Goal: Information Seeking & Learning: Learn about a topic

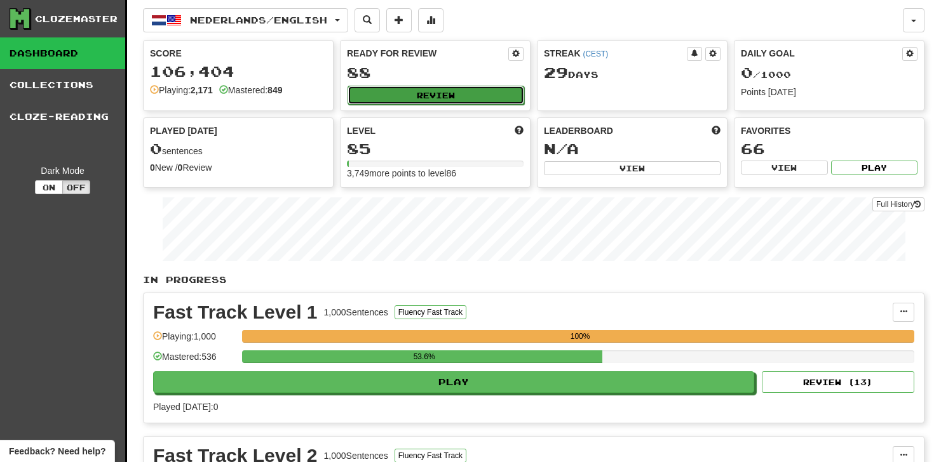
click at [412, 89] on button "Review" at bounding box center [435, 95] width 177 height 19
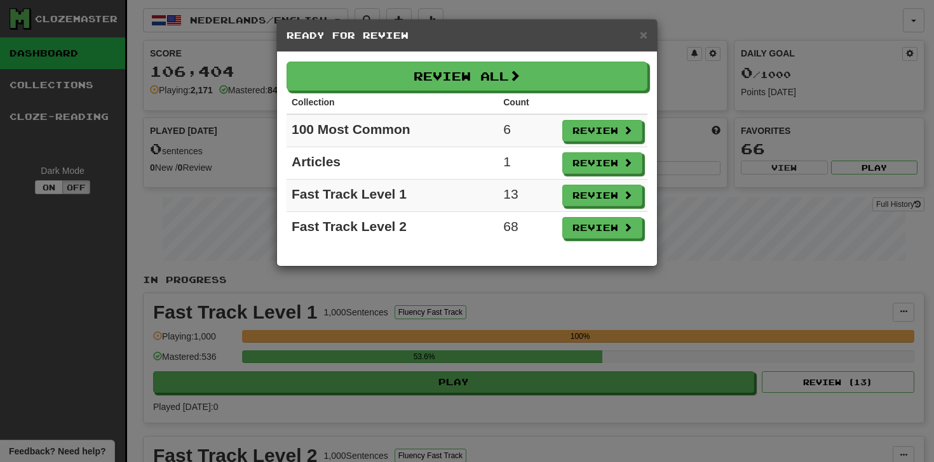
click at [648, 35] on div "× Ready for Review" at bounding box center [467, 36] width 380 height 32
click at [647, 35] on div "× Ready for Review" at bounding box center [467, 36] width 380 height 32
click at [646, 35] on span "×" at bounding box center [644, 34] width 8 height 15
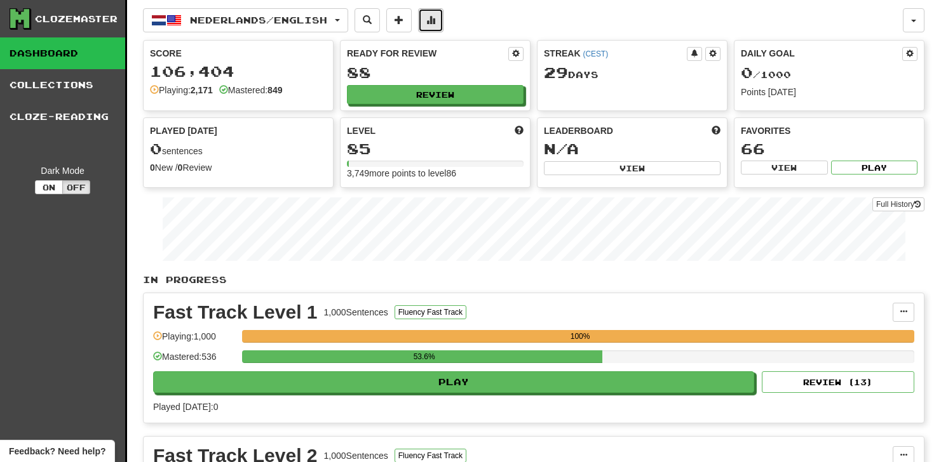
click at [435, 22] on span at bounding box center [430, 19] width 9 height 9
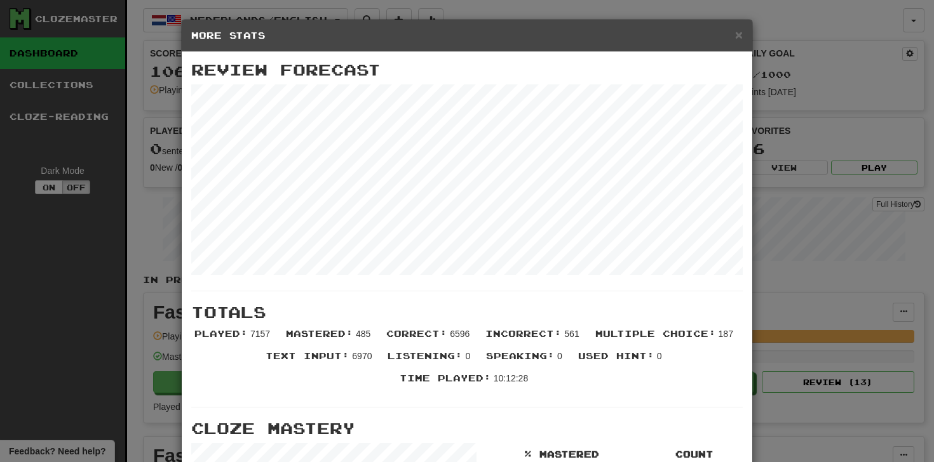
click at [732, 34] on h5 "More Stats" at bounding box center [466, 35] width 551 height 13
click at [746, 27] on div "× More Stats" at bounding box center [467, 36] width 570 height 32
click at [741, 32] on span "×" at bounding box center [739, 34] width 8 height 15
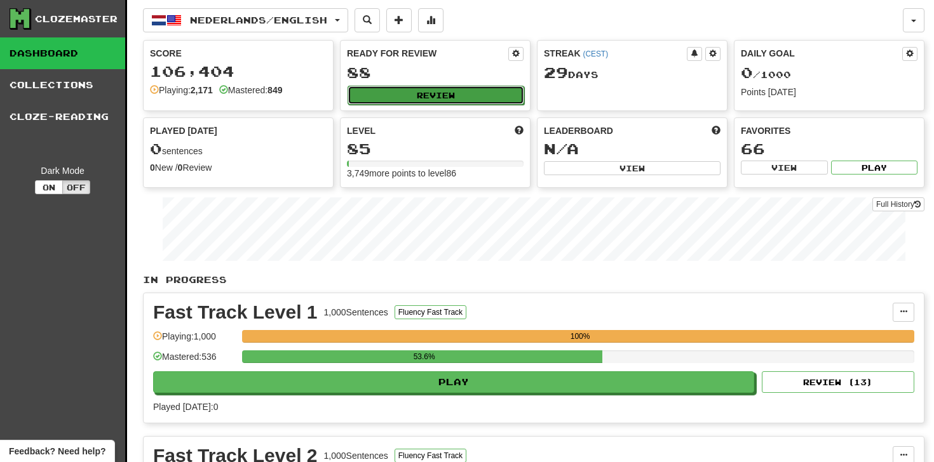
click at [442, 91] on button "Review" at bounding box center [435, 95] width 177 height 19
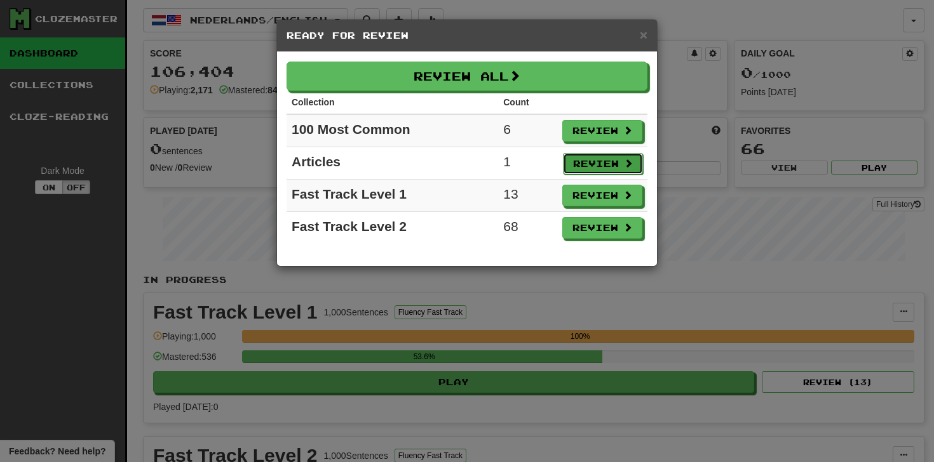
click at [576, 163] on button "Review" at bounding box center [603, 164] width 80 height 22
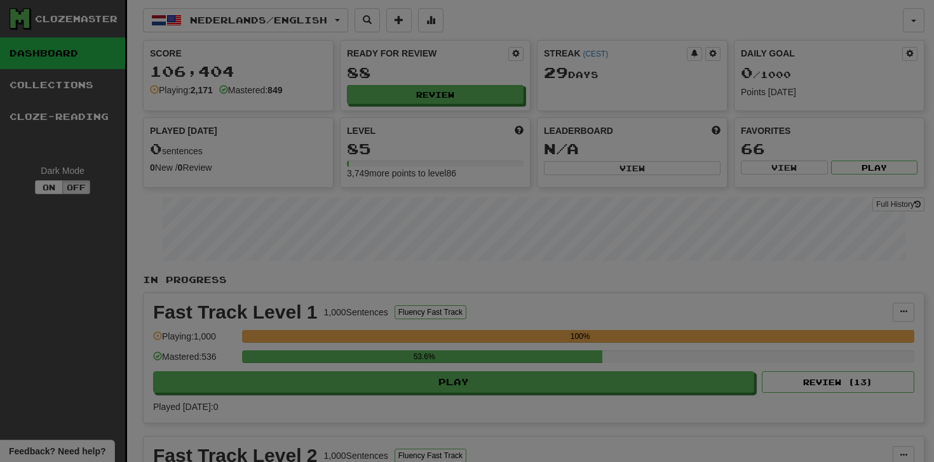
select select "**"
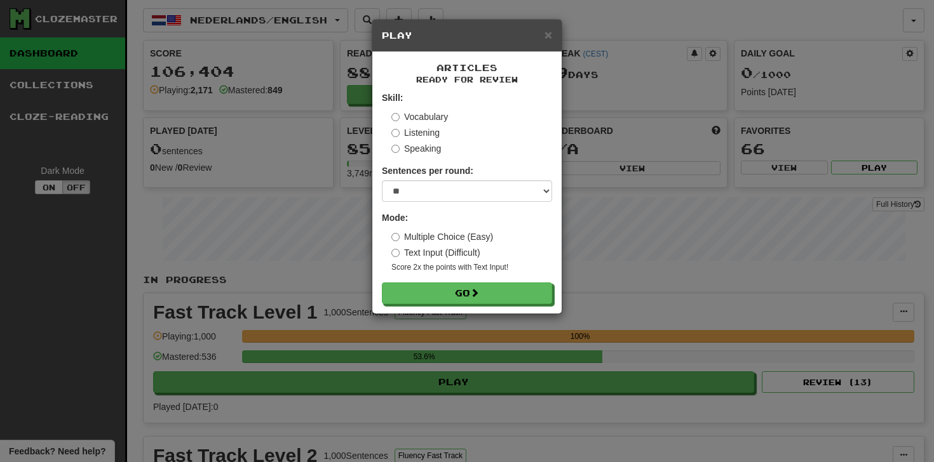
click at [424, 281] on form "Skill: Vocabulary Listening Speaking Sentences per round: * ** ** ** ** ** *** …" at bounding box center [467, 197] width 170 height 213
click at [424, 289] on button "Go" at bounding box center [467, 294] width 170 height 22
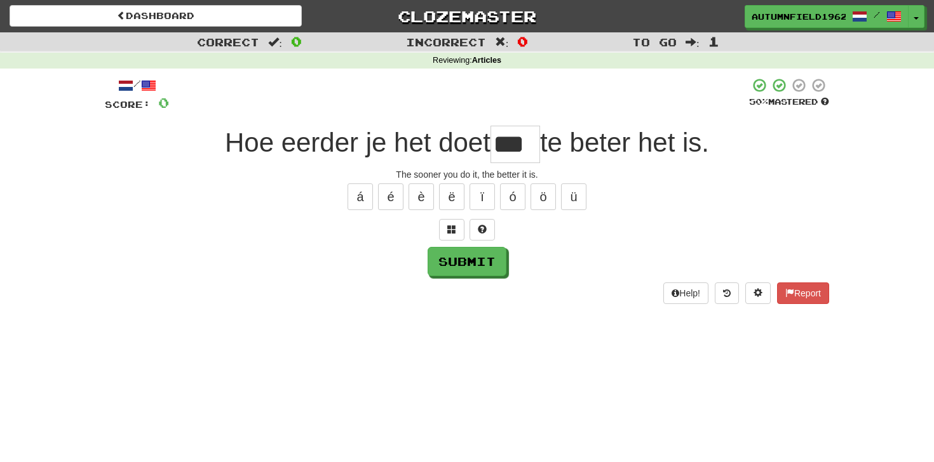
type input "***"
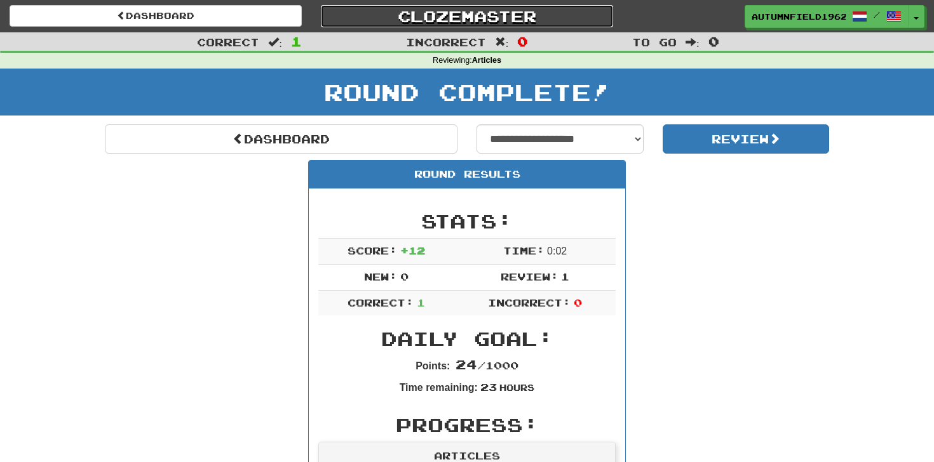
click at [448, 13] on link "Clozemaster" at bounding box center [467, 16] width 292 height 22
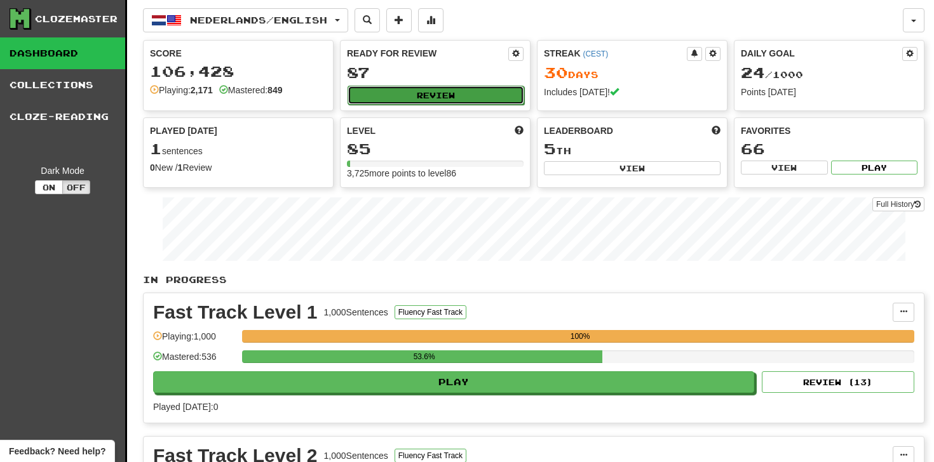
click at [426, 92] on button "Review" at bounding box center [435, 95] width 177 height 19
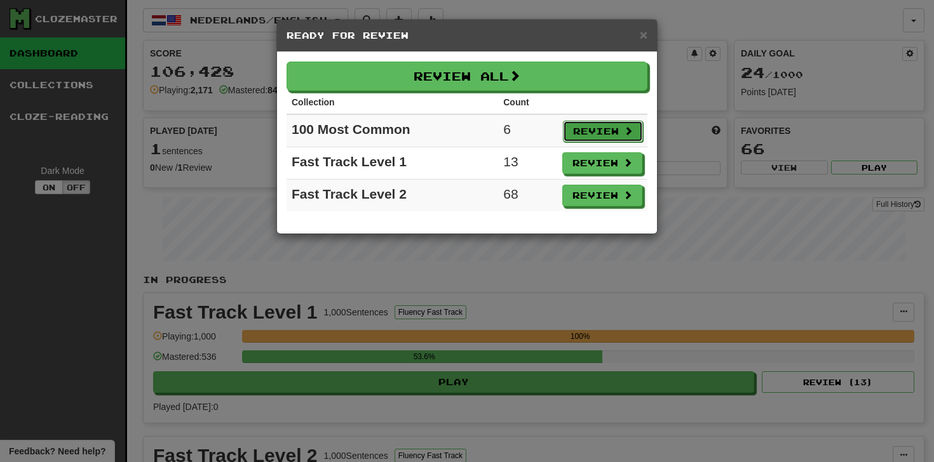
click at [583, 137] on button "Review" at bounding box center [603, 132] width 80 height 22
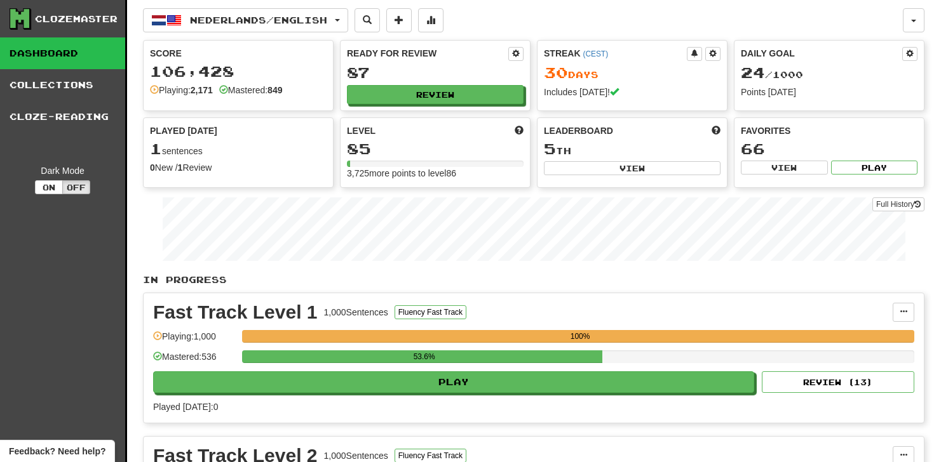
select select "**"
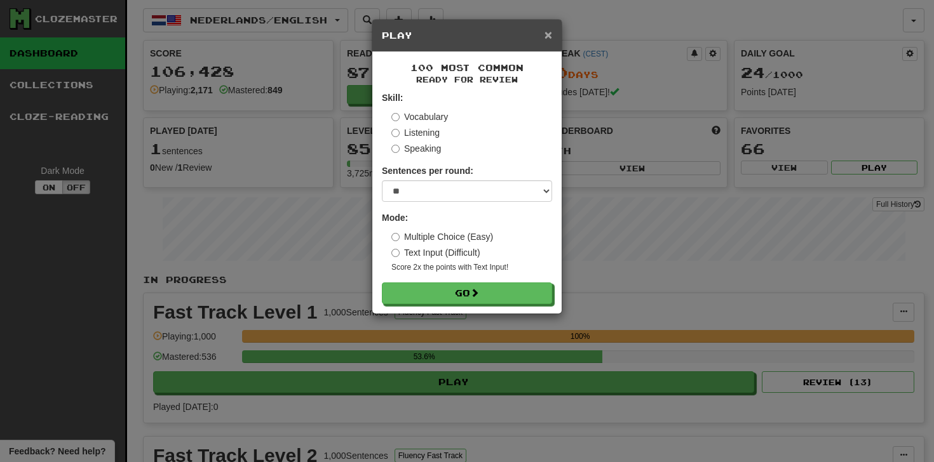
click at [546, 37] on span "×" at bounding box center [548, 34] width 8 height 15
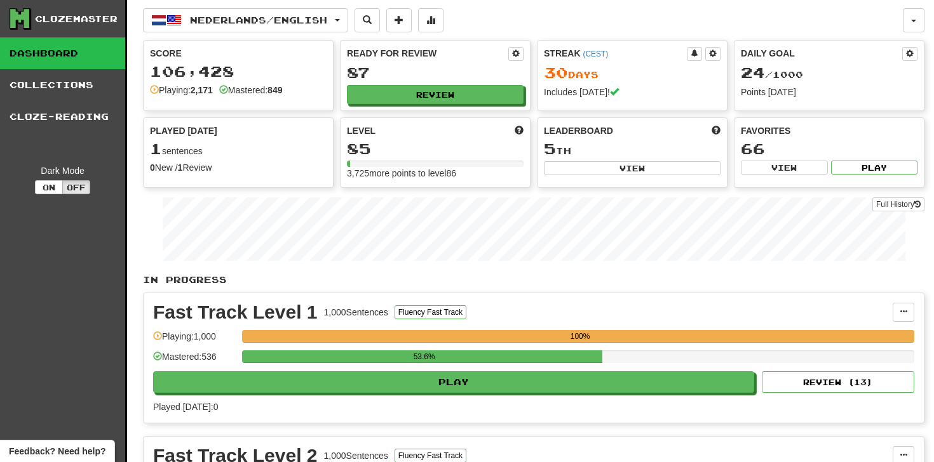
click at [514, 106] on div "Ready for Review 87 Review" at bounding box center [434, 76] width 189 height 70
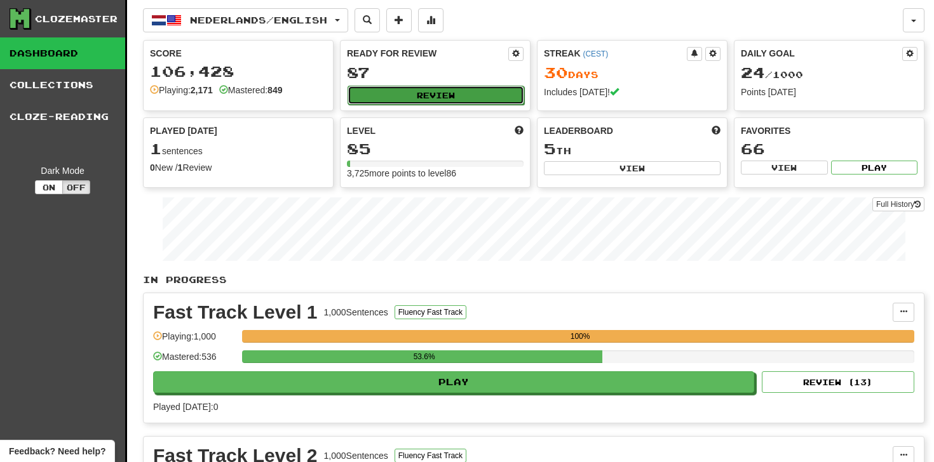
click at [506, 98] on button "Review" at bounding box center [435, 95] width 177 height 19
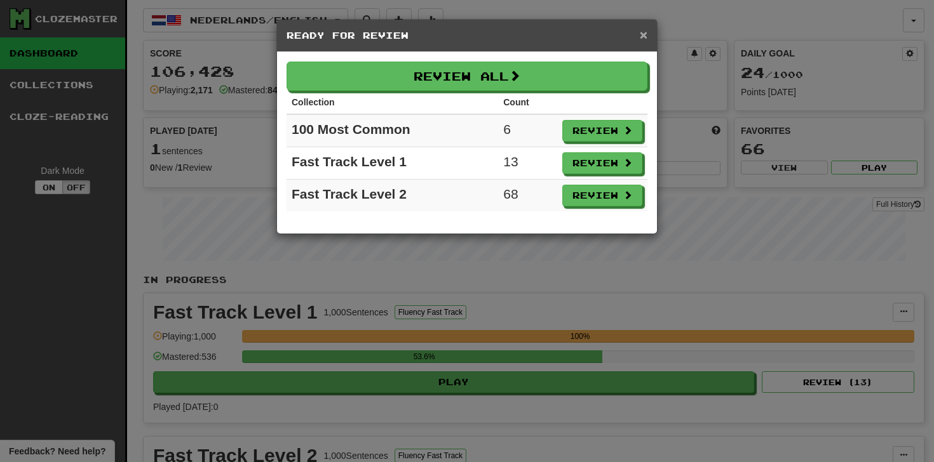
click at [641, 36] on span "×" at bounding box center [644, 34] width 8 height 15
